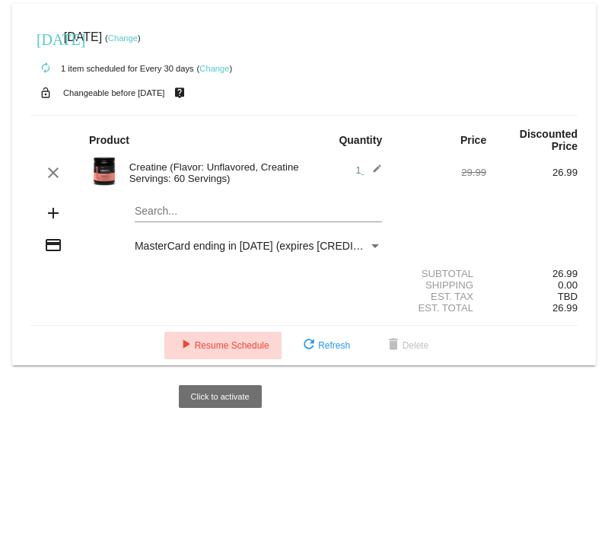
click at [232, 351] on span "play_arrow Resume Schedule" at bounding box center [223, 345] width 93 height 11
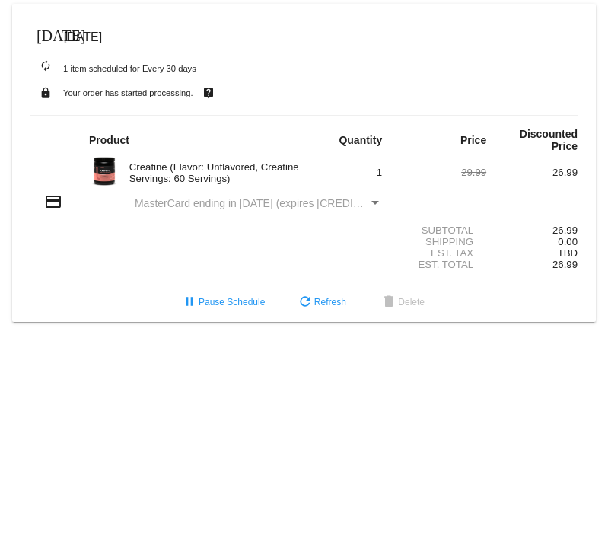
click at [374, 205] on div "Payment Method" at bounding box center [375, 203] width 8 height 4
click at [51, 37] on mat-icon "[DATE]" at bounding box center [46, 34] width 18 height 18
click at [47, 34] on mat-icon "[DATE]" at bounding box center [46, 34] width 18 height 18
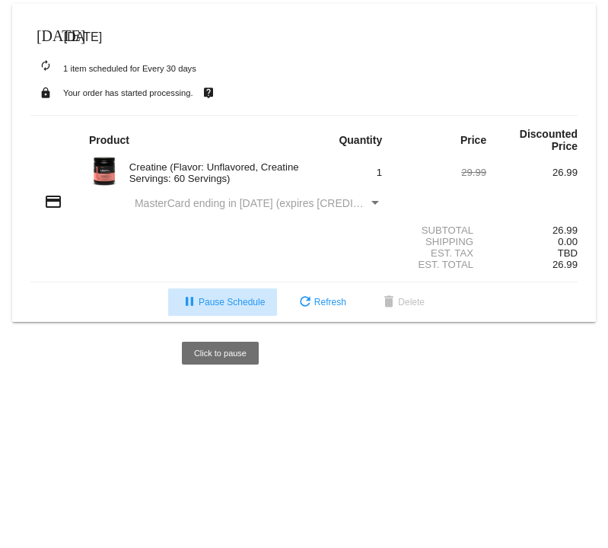
click at [242, 307] on span "pause Pause Schedule" at bounding box center [222, 302] width 84 height 11
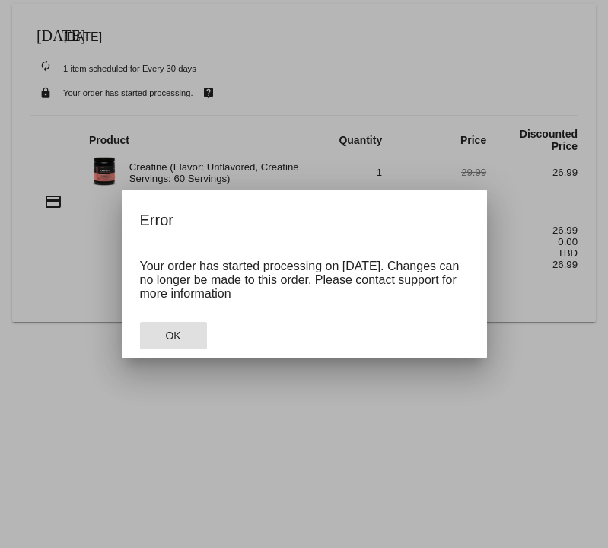
click at [178, 333] on span "OK" at bounding box center [172, 335] width 15 height 12
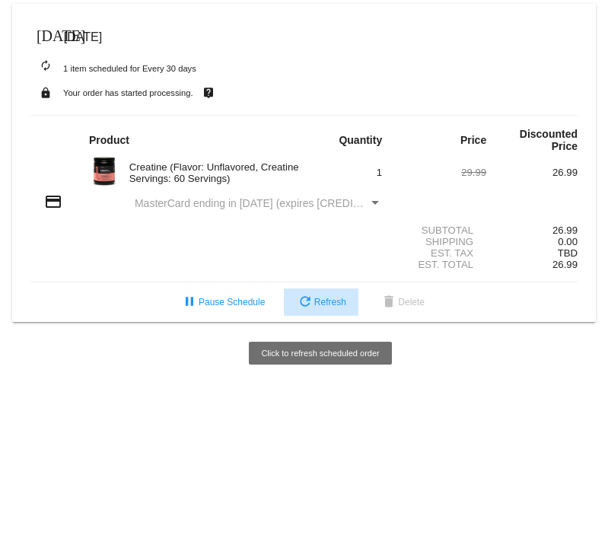
click at [335, 316] on button "refresh Refresh" at bounding box center [321, 301] width 75 height 27
